Goal: Task Accomplishment & Management: Use online tool/utility

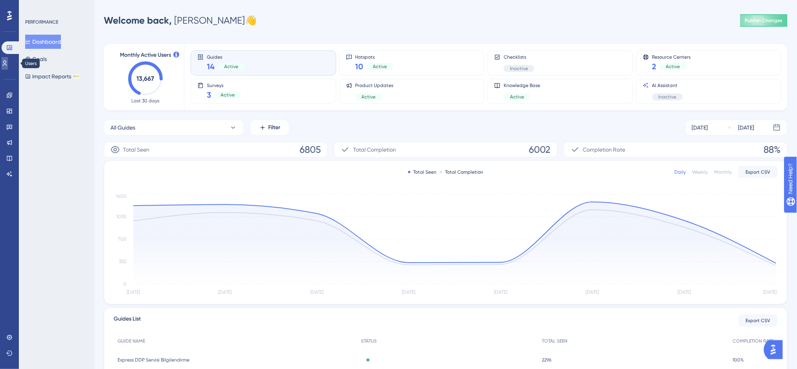
click at [8, 60] on icon at bounding box center [5, 63] width 6 height 6
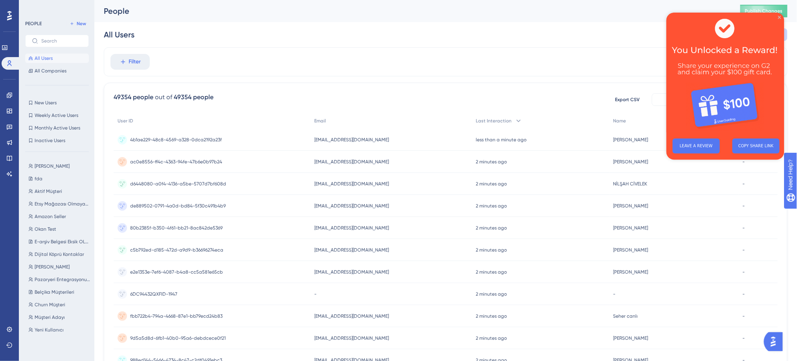
click at [778, 17] on icon "Close Preview" at bounding box center [779, 16] width 3 height 3
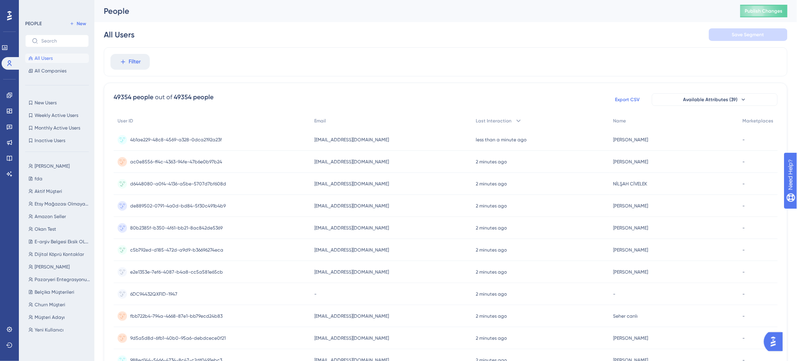
click at [632, 101] on span "Export CSV" at bounding box center [628, 99] width 25 height 6
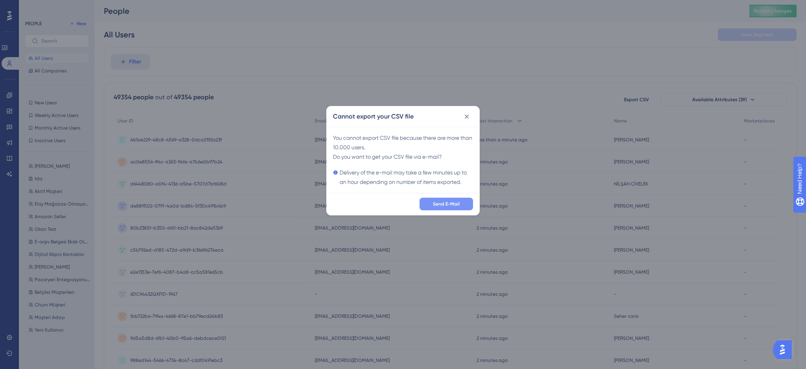
click at [450, 199] on button "Send E-Mail" at bounding box center [445, 203] width 53 height 13
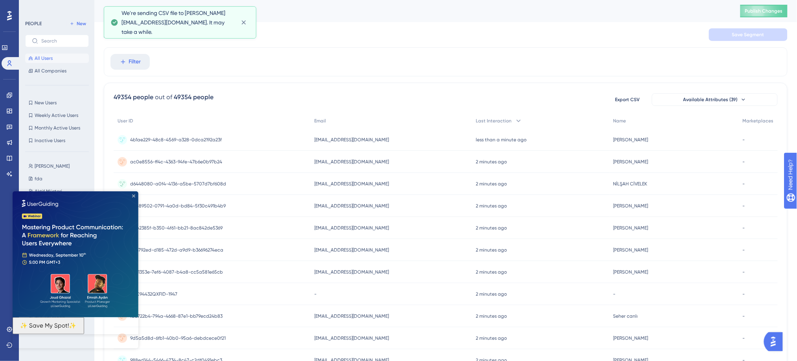
click at [132, 195] on icon "Close Preview" at bounding box center [133, 195] width 3 height 3
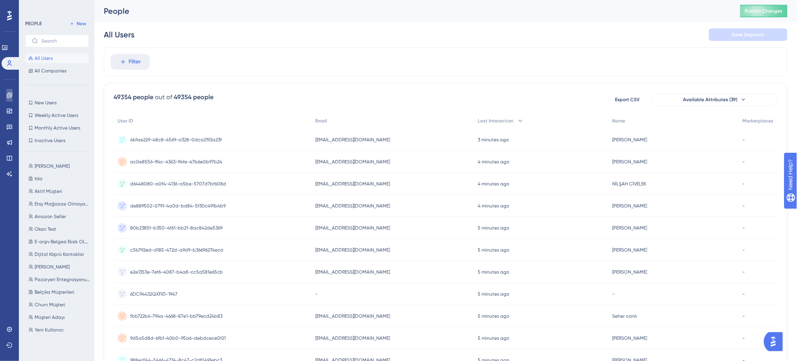
click at [11, 93] on icon at bounding box center [9, 94] width 5 height 5
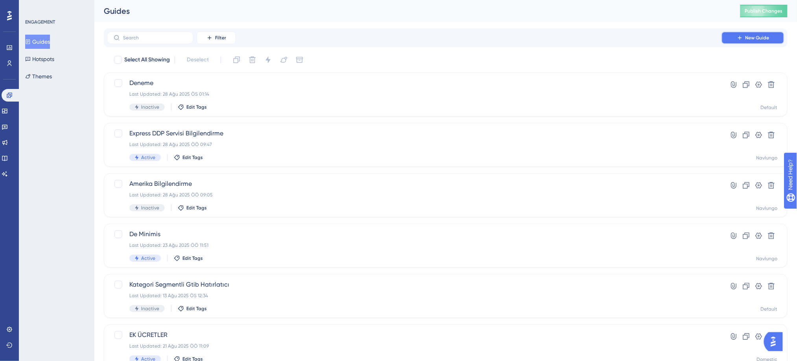
click at [737, 37] on icon at bounding box center [740, 38] width 6 height 6
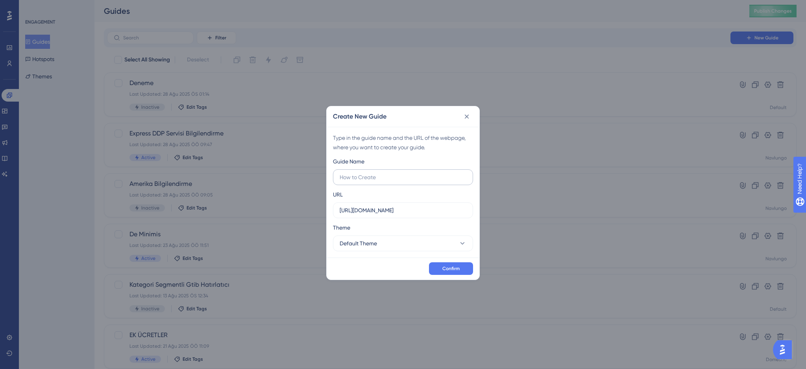
click at [349, 173] on input "text" at bounding box center [402, 177] width 127 height 9
click at [348, 158] on div "Guide Name" at bounding box center [348, 161] width 31 height 9
click at [363, 182] on label at bounding box center [403, 177] width 140 height 16
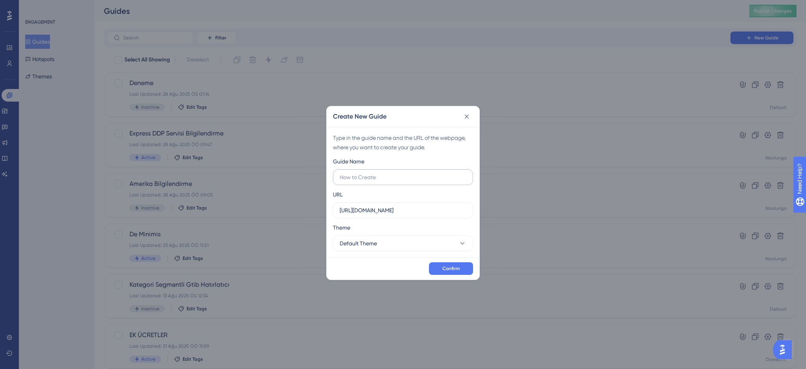
click at [363, 181] on input "text" at bounding box center [402, 177] width 127 height 9
